Goal: Navigation & Orientation: Find specific page/section

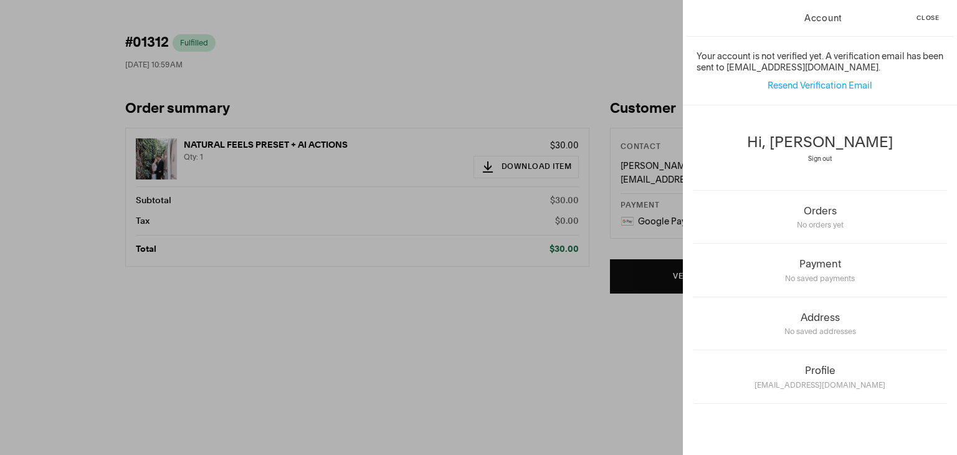
click at [929, 15] on span "Close" at bounding box center [927, 18] width 23 height 6
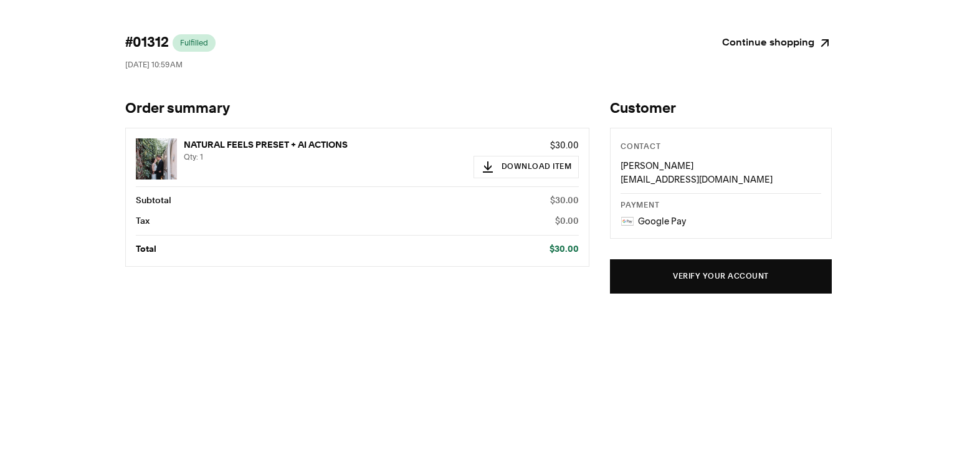
click at [774, 42] on link "Continue shopping" at bounding box center [777, 42] width 110 height 17
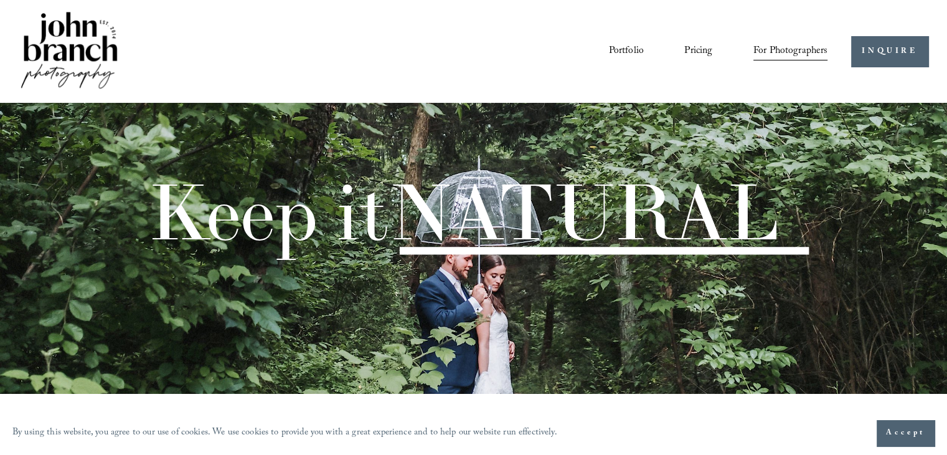
click at [619, 49] on link "Portfolio" at bounding box center [625, 51] width 35 height 21
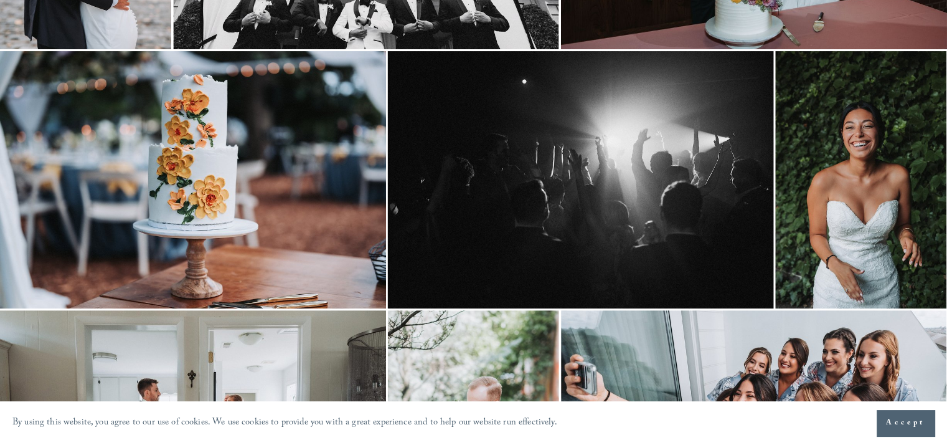
scroll to position [623, 0]
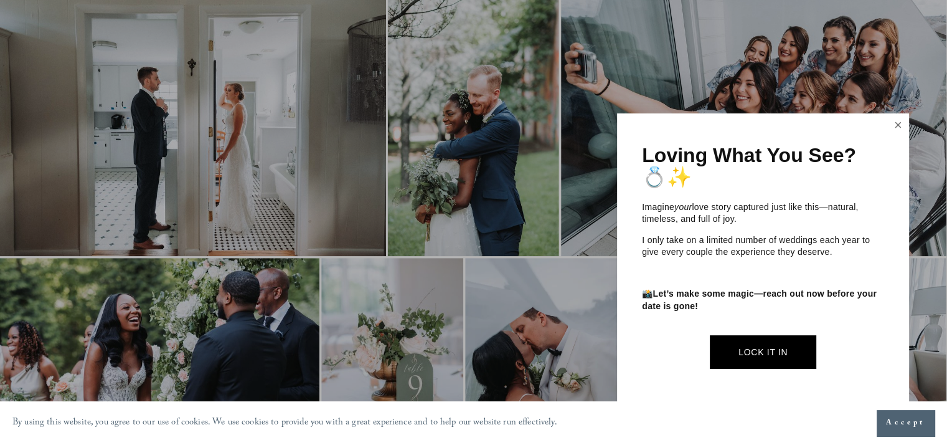
click at [892, 133] on link "Close" at bounding box center [898, 125] width 19 height 20
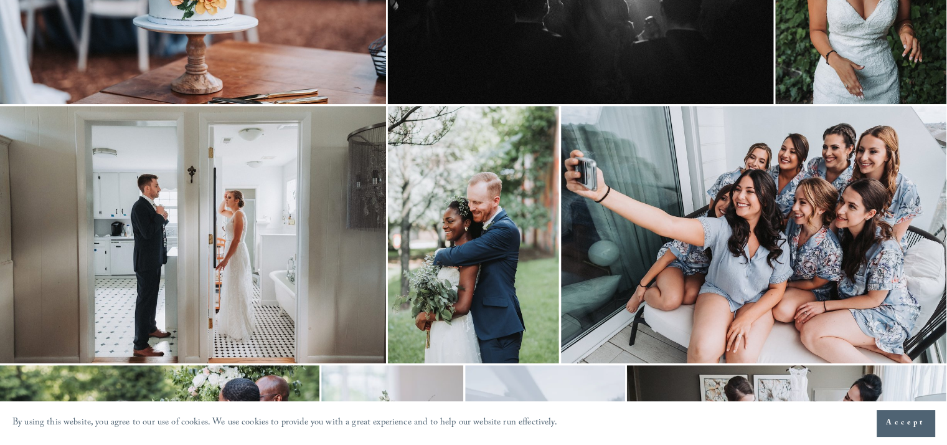
scroll to position [519, 0]
